Goal: Task Accomplishment & Management: Manage account settings

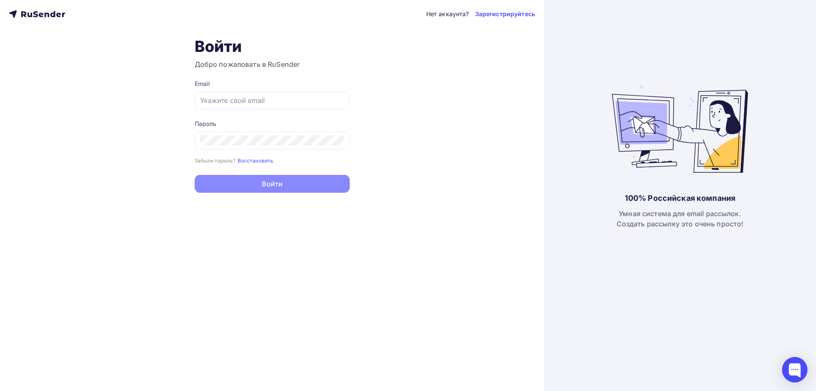
type input "[EMAIL_ADDRESS][DOMAIN_NAME]"
click at [256, 181] on button "Войти" at bounding box center [272, 184] width 155 height 18
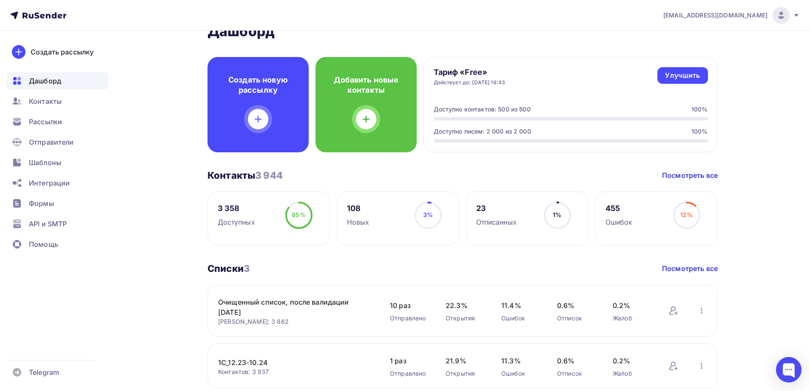
scroll to position [42, 0]
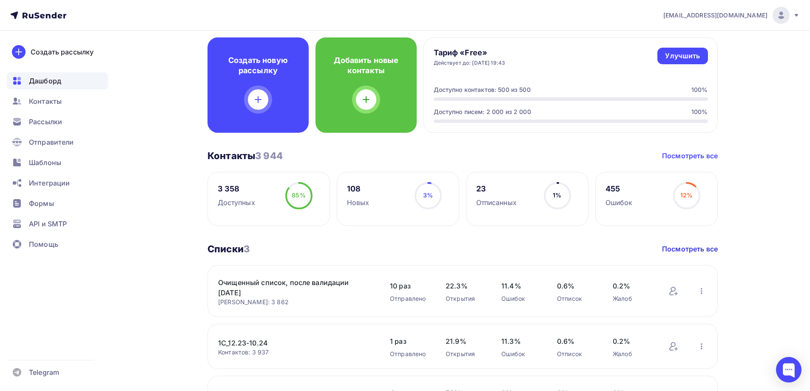
click at [683, 153] on link "Посмотреть все" at bounding box center [690, 155] width 56 height 10
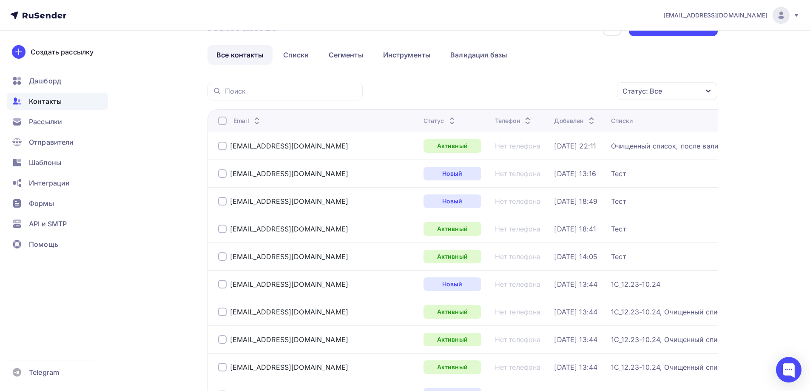
scroll to position [42, 0]
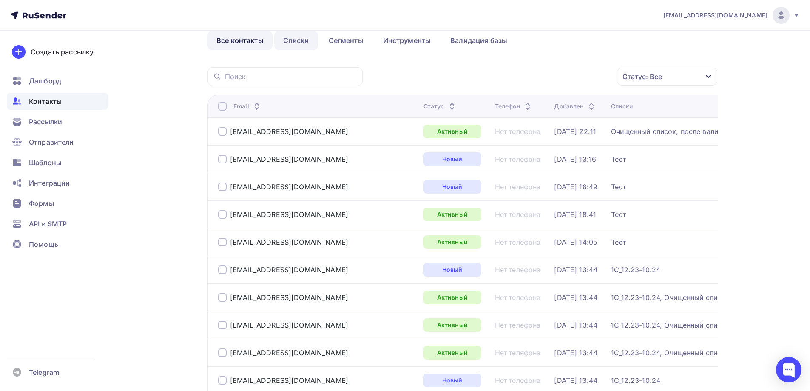
click at [302, 39] on link "Списки" at bounding box center [296, 41] width 44 height 20
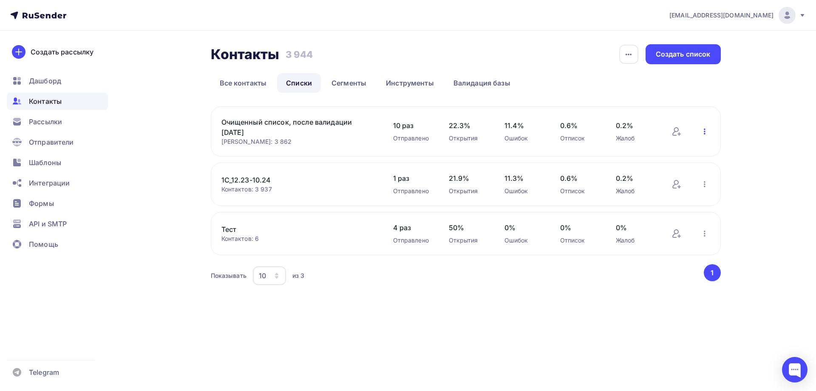
click at [703, 133] on icon "button" at bounding box center [704, 131] width 10 height 10
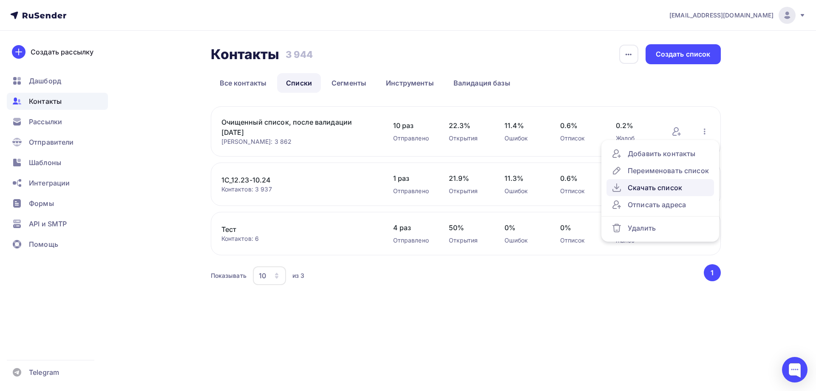
click at [663, 190] on div "Скачать список" at bounding box center [660, 187] width 97 height 10
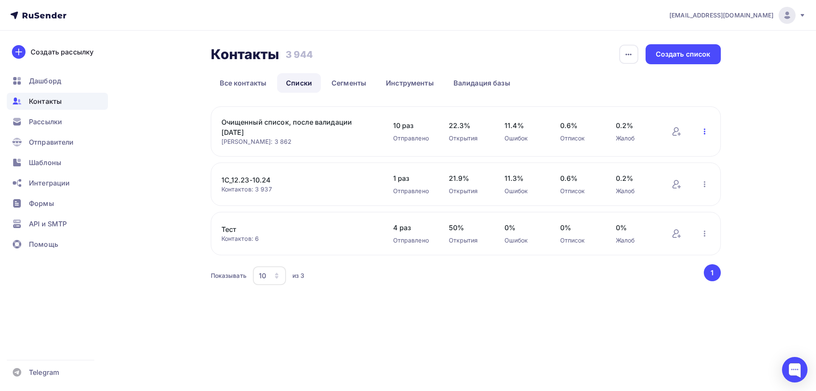
click at [705, 132] on icon "button" at bounding box center [704, 131] width 10 height 10
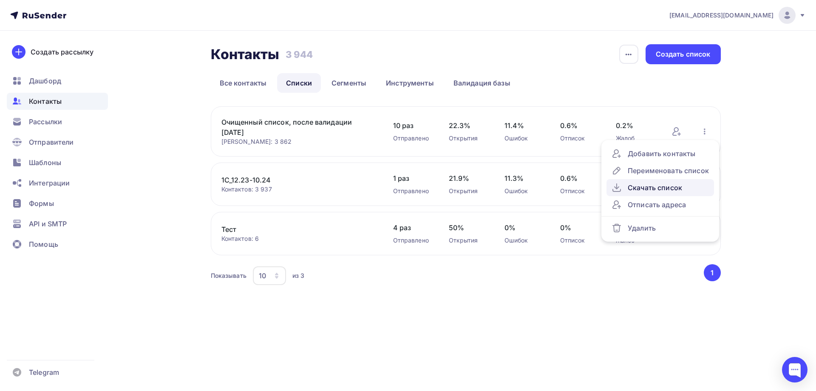
click at [670, 189] on div "Скачать список" at bounding box center [660, 187] width 97 height 10
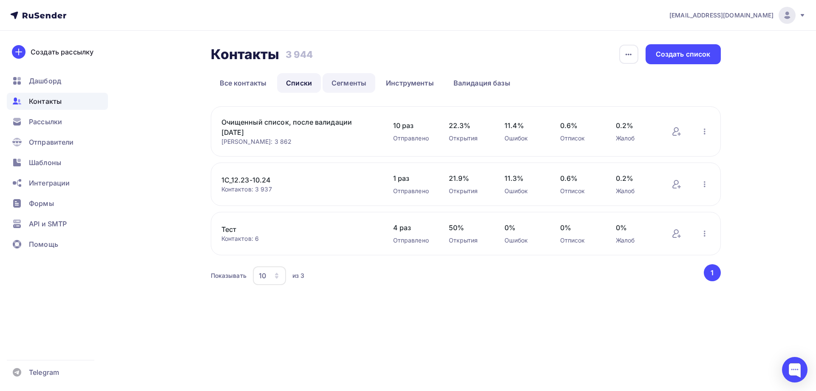
click at [345, 82] on link "Сегменты" at bounding box center [349, 83] width 53 height 20
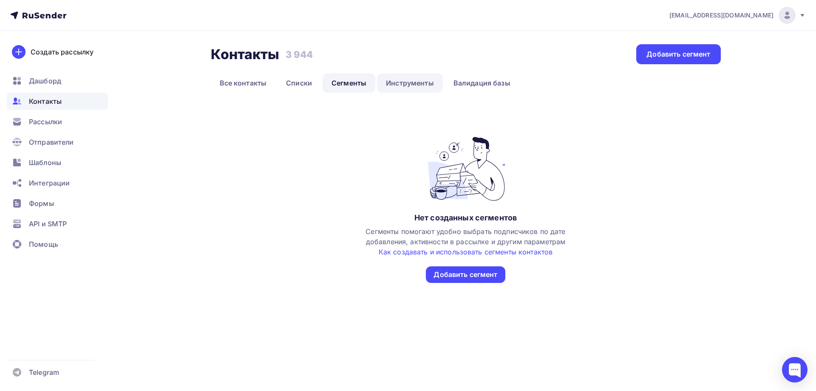
click at [404, 87] on link "Инструменты" at bounding box center [410, 83] width 66 height 20
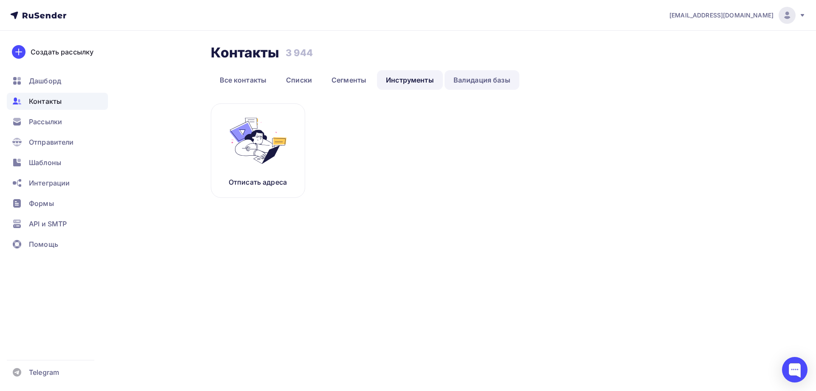
click at [456, 79] on link "Валидация базы" at bounding box center [482, 80] width 75 height 20
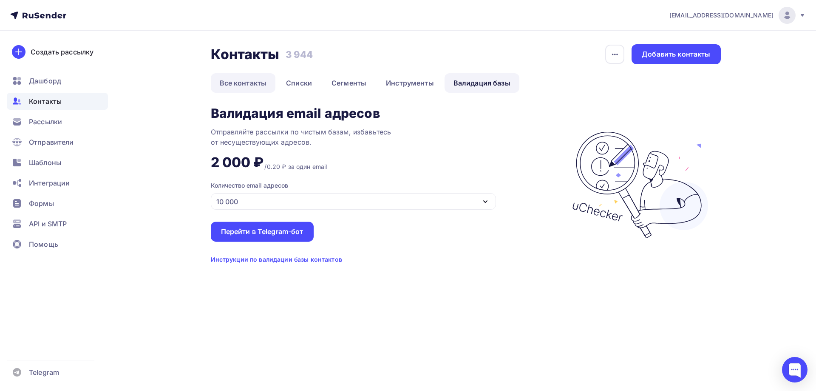
click at [246, 85] on link "Все контакты" at bounding box center [243, 83] width 65 height 20
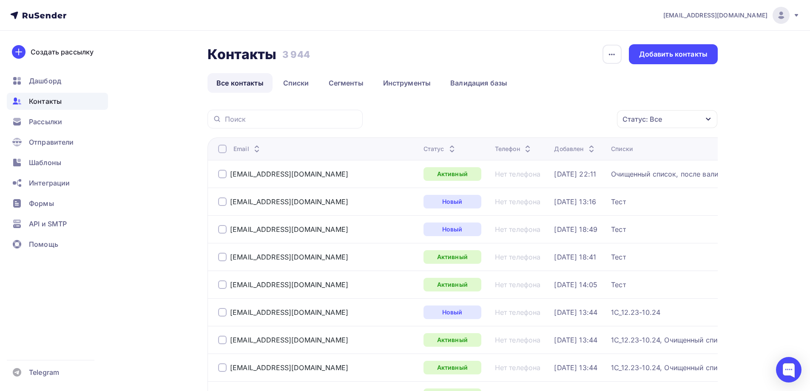
click at [224, 149] on div at bounding box center [222, 148] width 8 height 8
click at [558, 119] on div "Действие" at bounding box center [553, 119] width 112 height 17
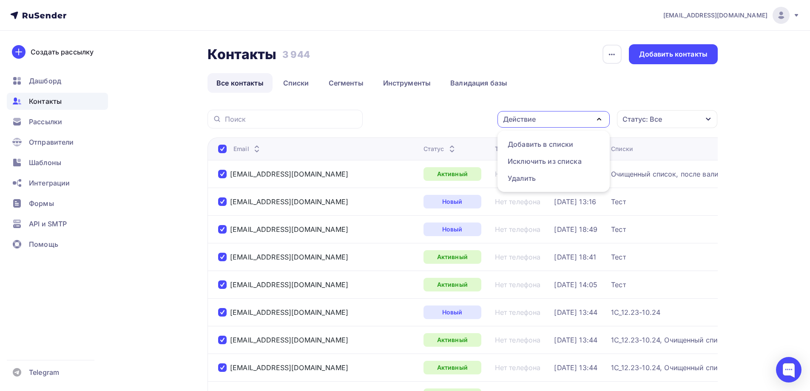
click at [663, 215] on td "Тест" at bounding box center [720, 201] width 226 height 28
click at [298, 82] on link "Списки" at bounding box center [296, 83] width 44 height 20
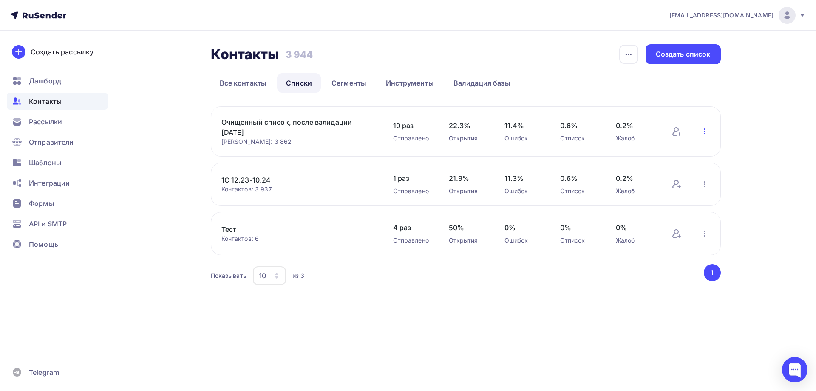
click at [701, 131] on icon "button" at bounding box center [704, 131] width 10 height 10
